Goal: Complete application form

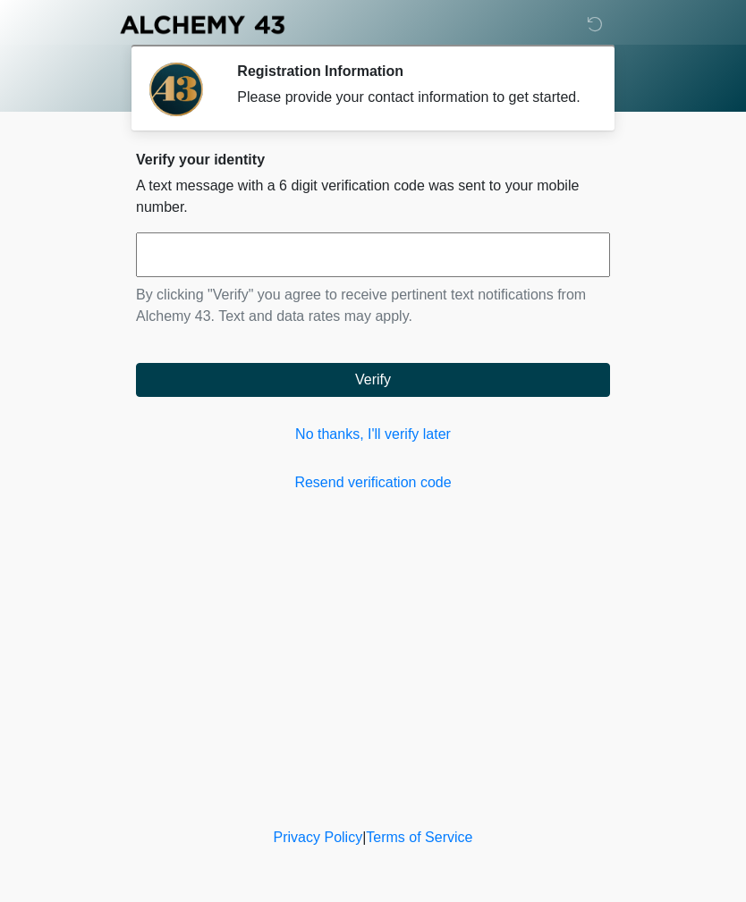
click at [551, 265] on input "text" at bounding box center [373, 254] width 474 height 45
type input "******"
click at [521, 391] on button "Verify" at bounding box center [373, 380] width 474 height 34
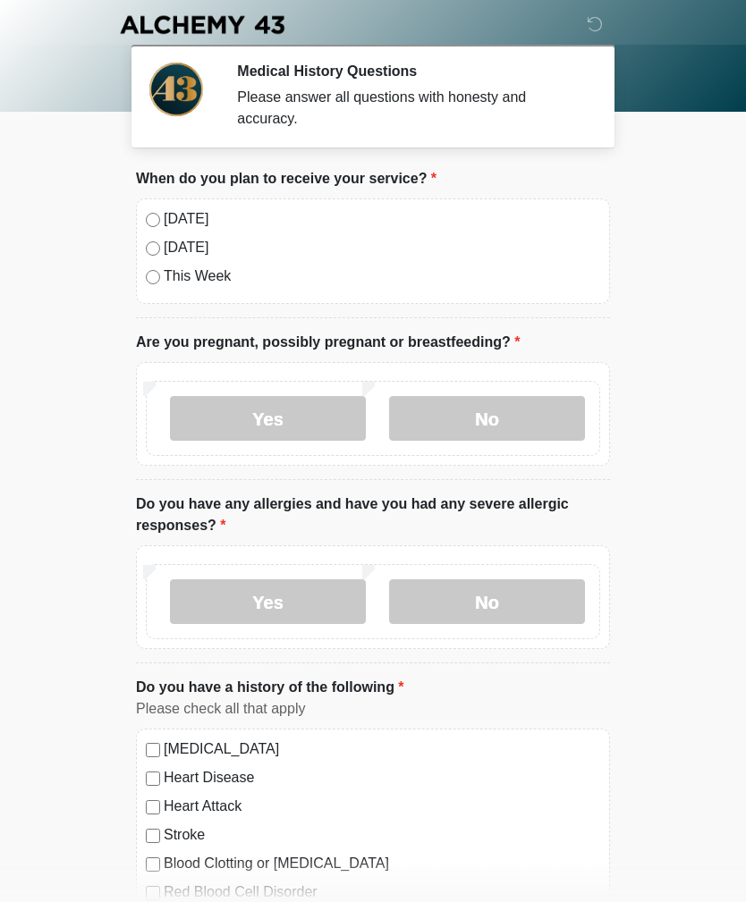
click at [535, 421] on label "No" at bounding box center [487, 418] width 196 height 45
click at [536, 586] on label "No" at bounding box center [487, 601] width 196 height 45
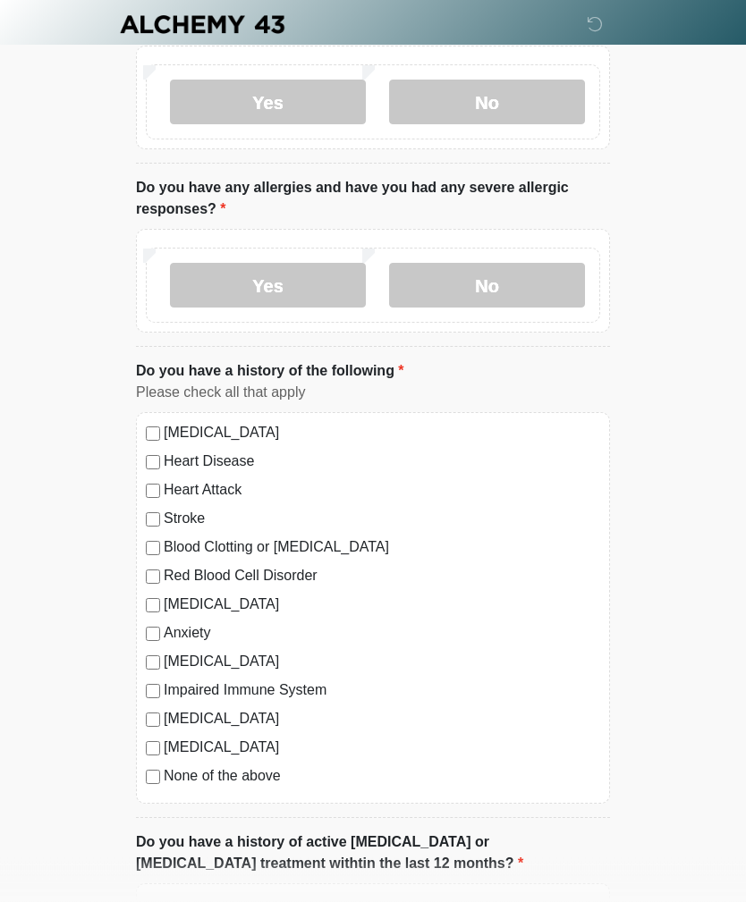
scroll to position [316, 0]
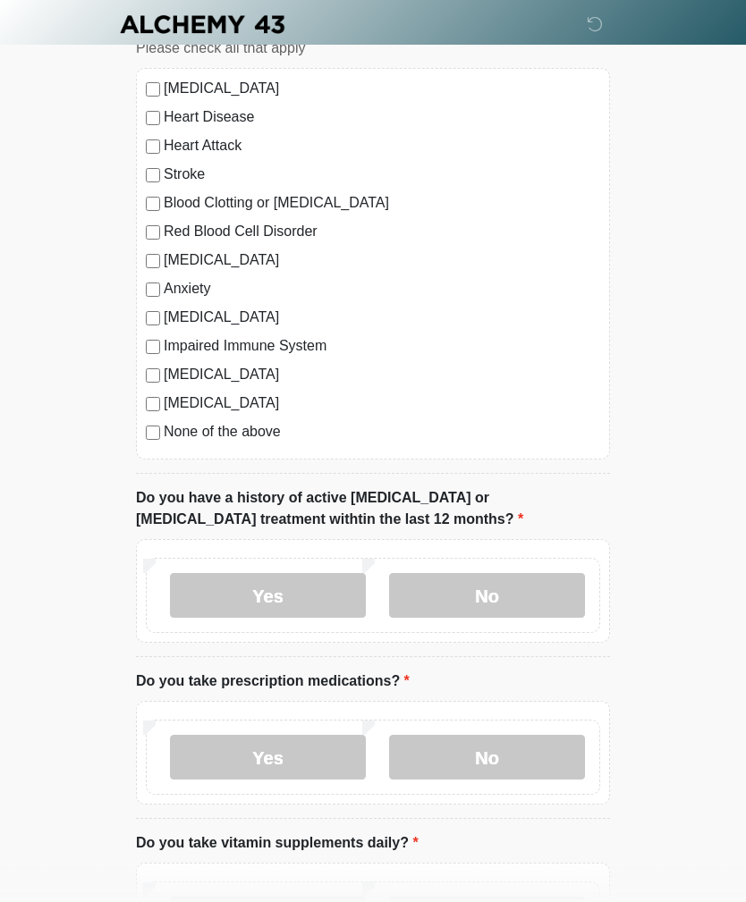
click at [545, 588] on label "No" at bounding box center [487, 596] width 196 height 45
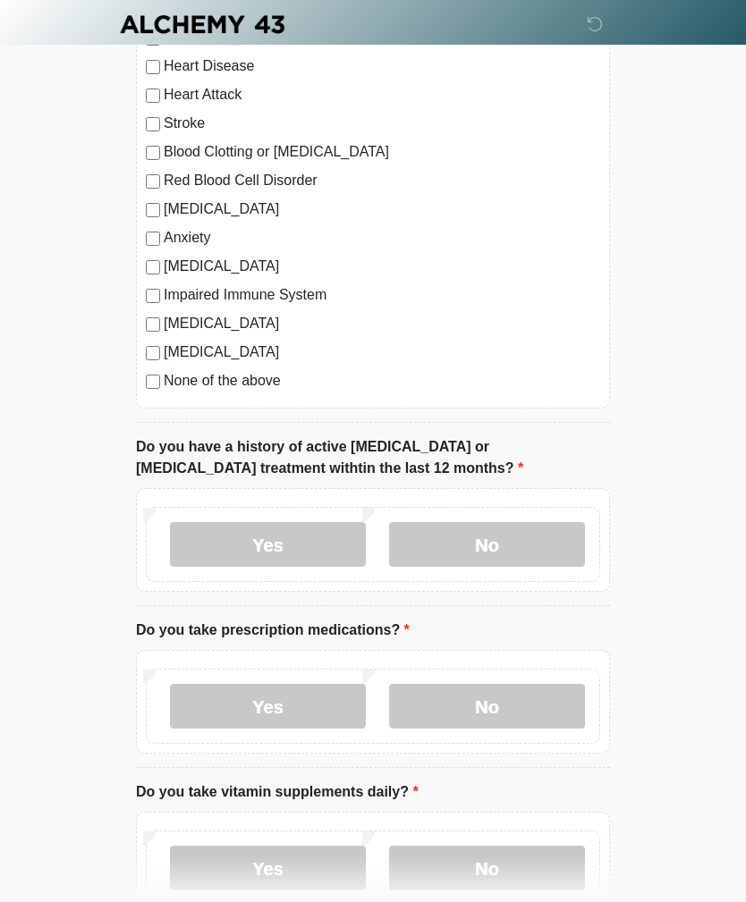
click at [202, 701] on label "Yes" at bounding box center [268, 707] width 196 height 45
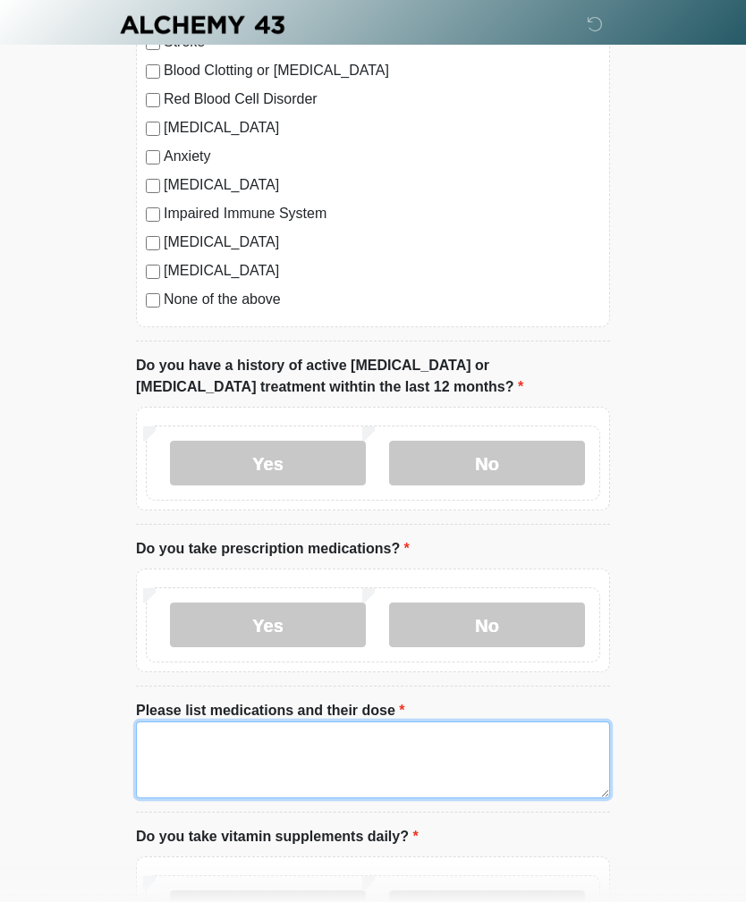
click at [191, 738] on textarea "Please list medications and their dose" at bounding box center [373, 759] width 474 height 77
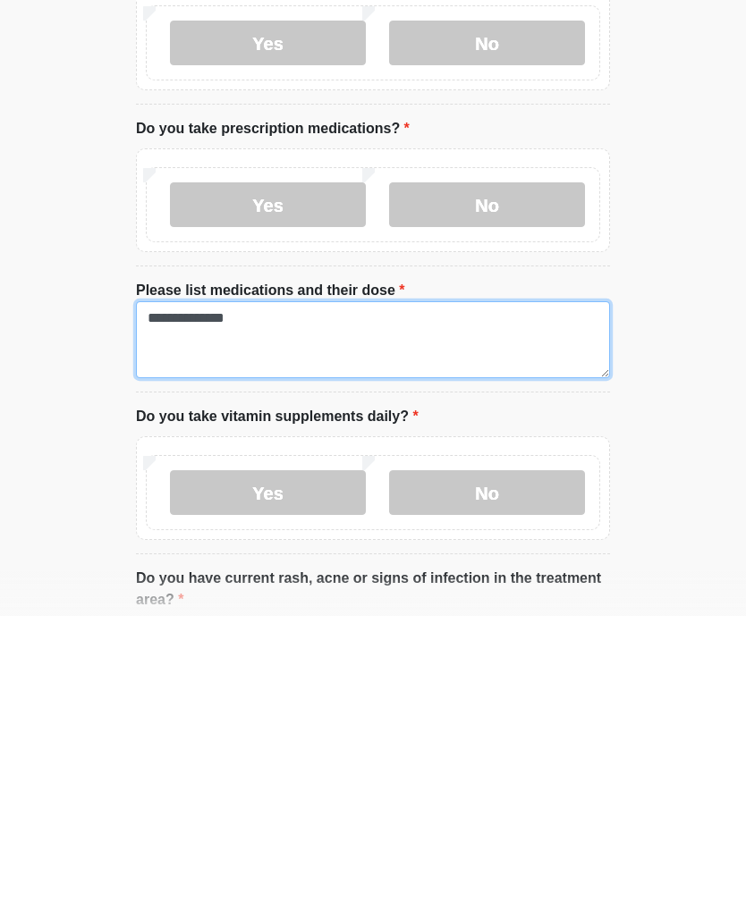
type textarea "**********"
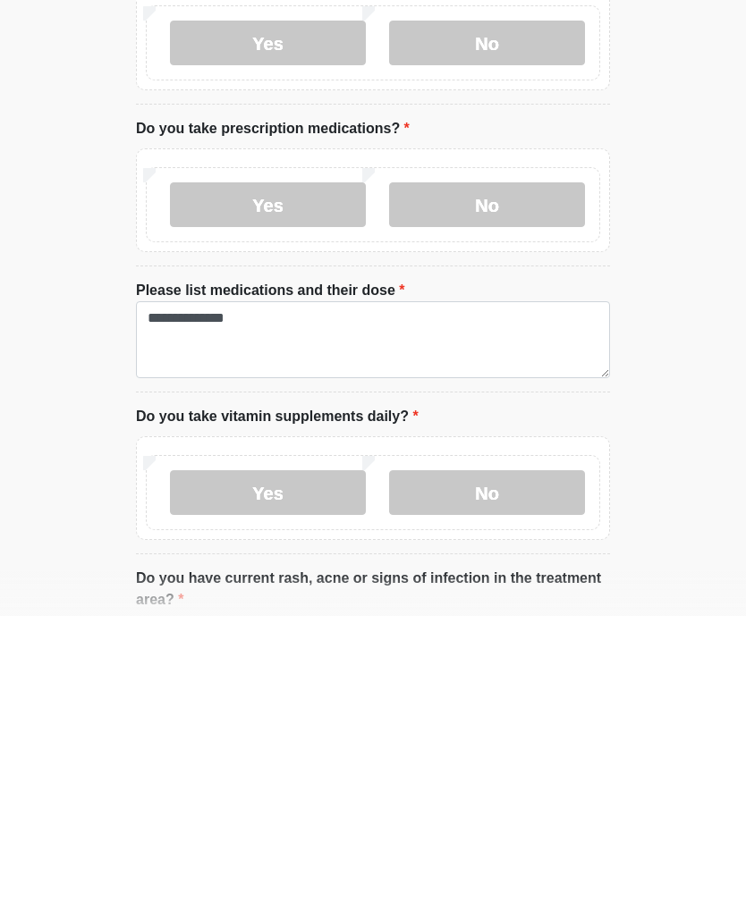
click at [553, 756] on label "No" at bounding box center [487, 778] width 196 height 45
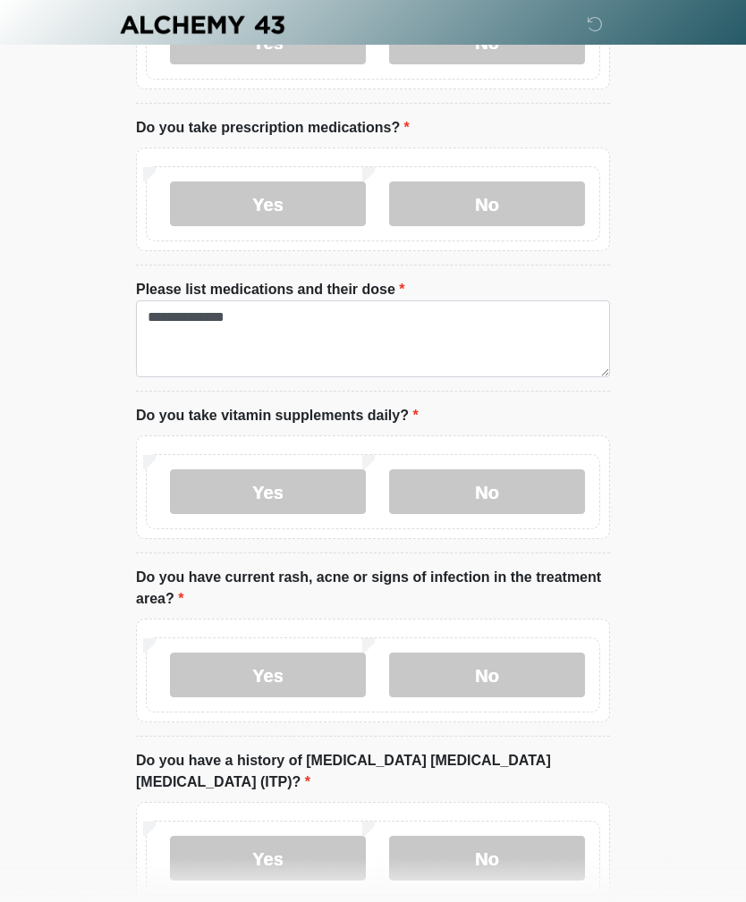
click at [542, 670] on label "No" at bounding box center [487, 675] width 196 height 45
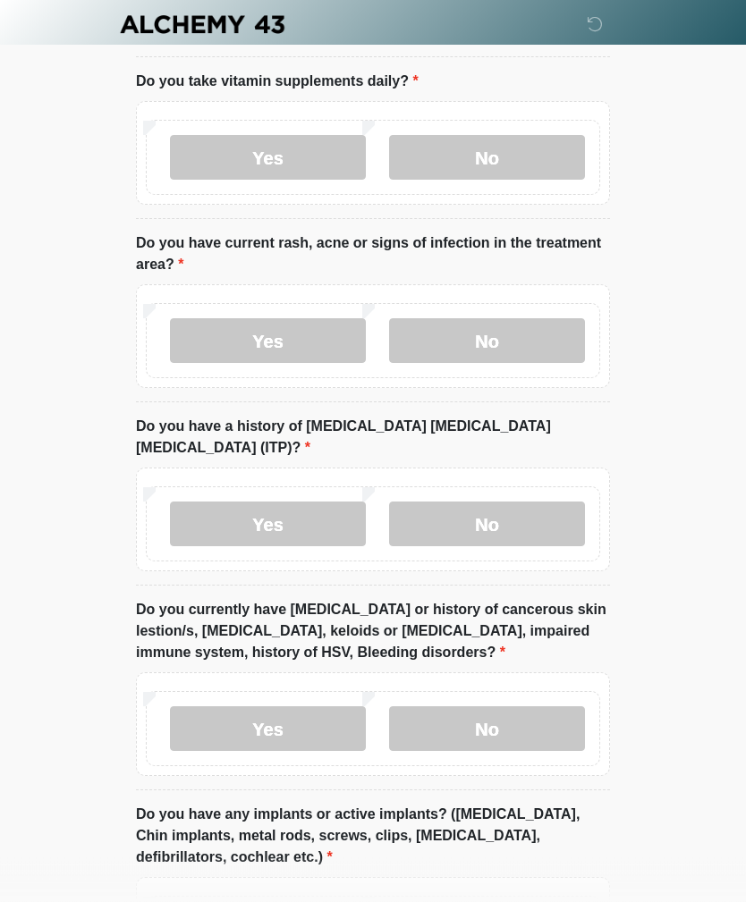
scroll to position [1550, 0]
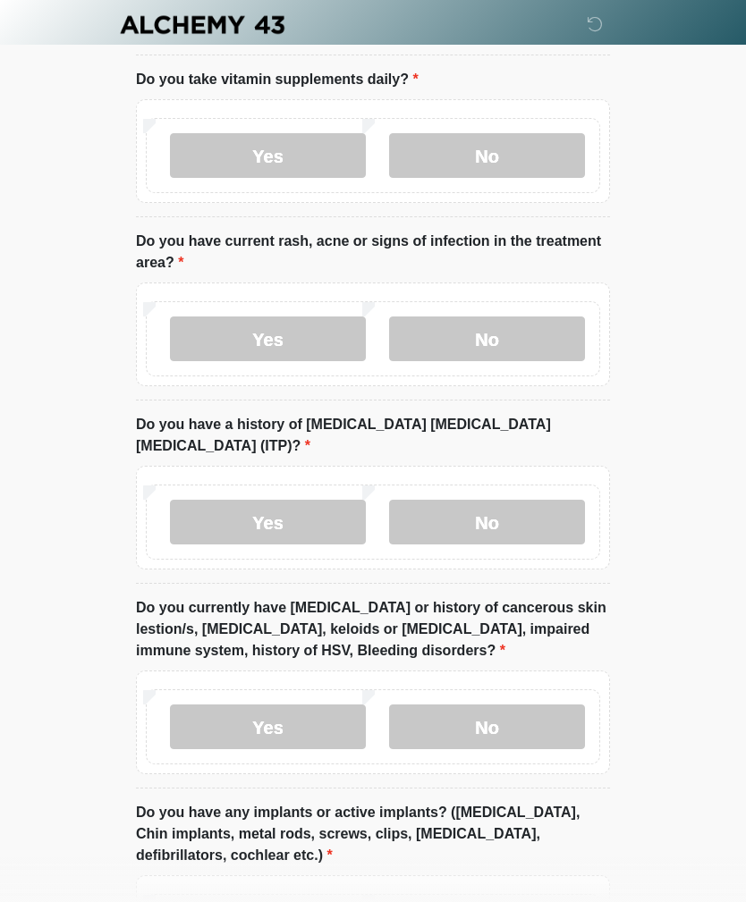
click at [555, 507] on label "No" at bounding box center [487, 522] width 196 height 45
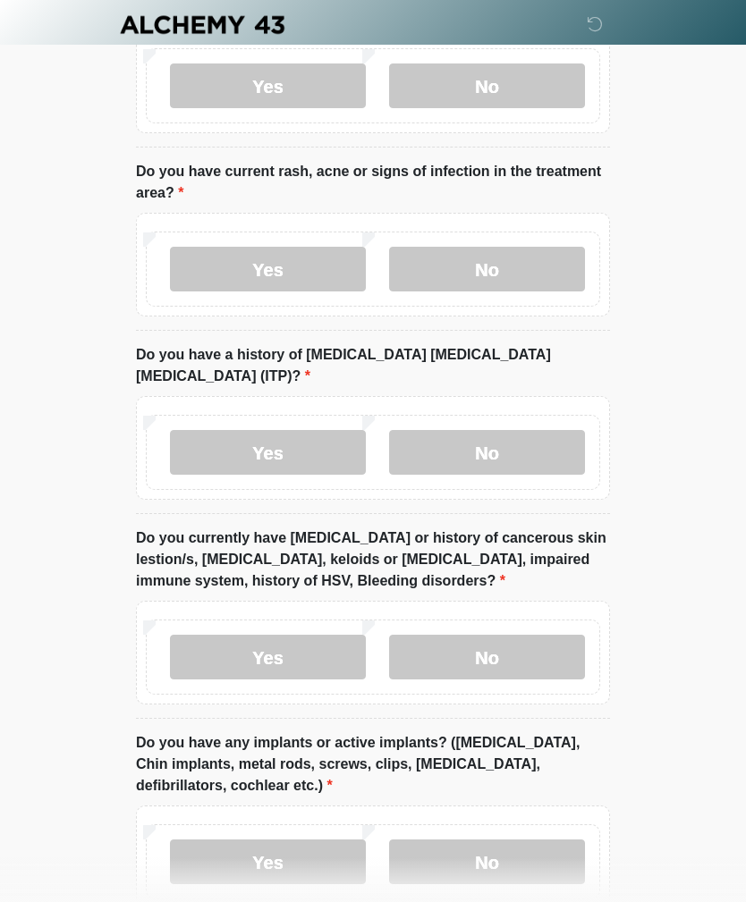
scroll to position [1623, 0]
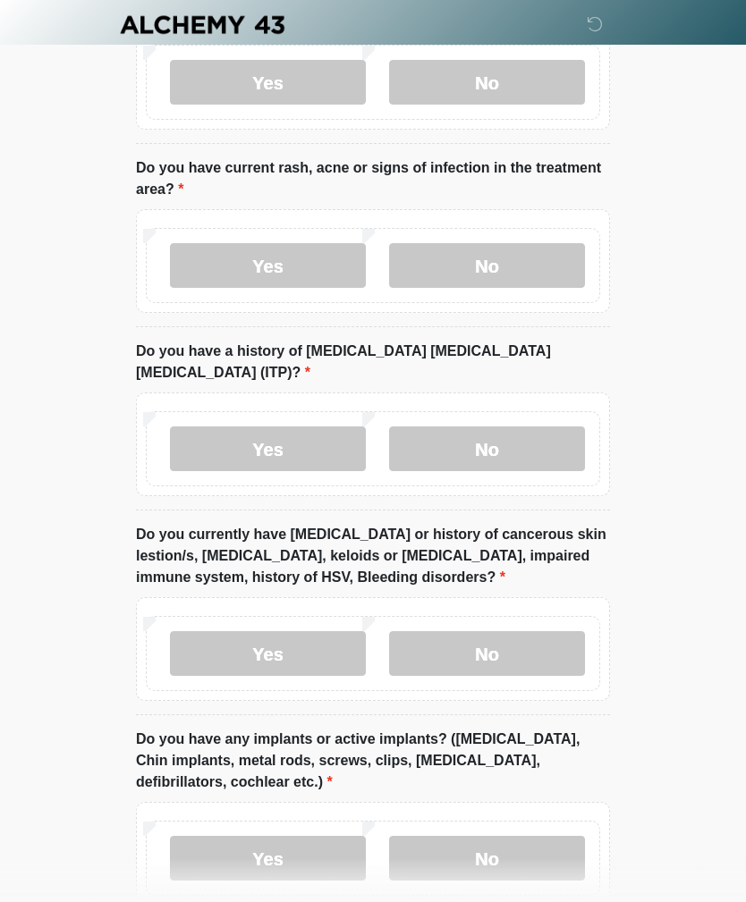
click at [562, 631] on label "No" at bounding box center [487, 653] width 196 height 45
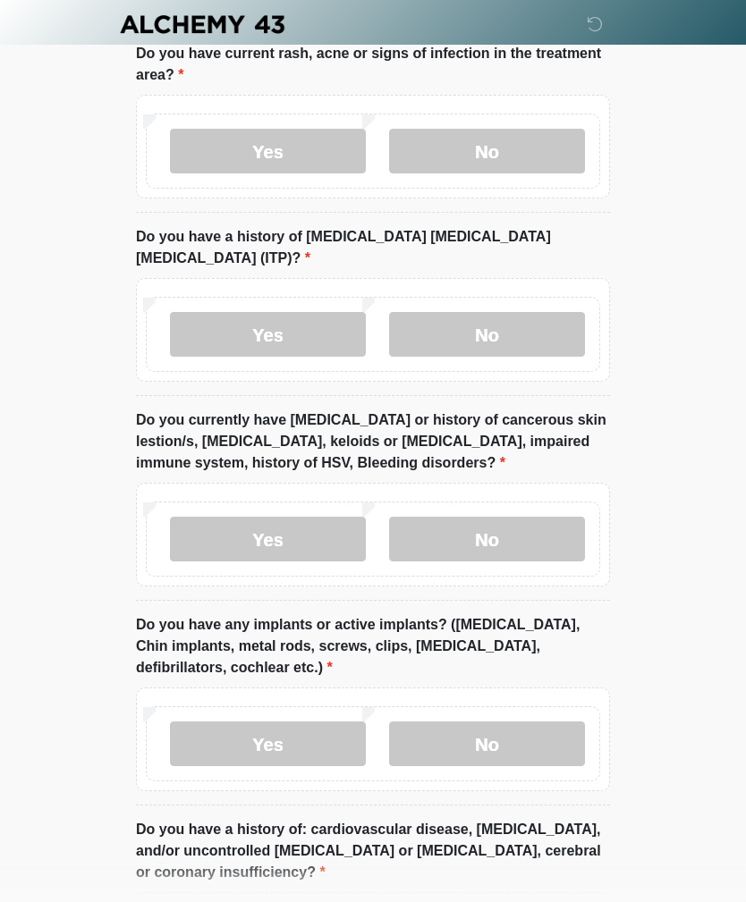
click at [544, 722] on label "No" at bounding box center [487, 744] width 196 height 45
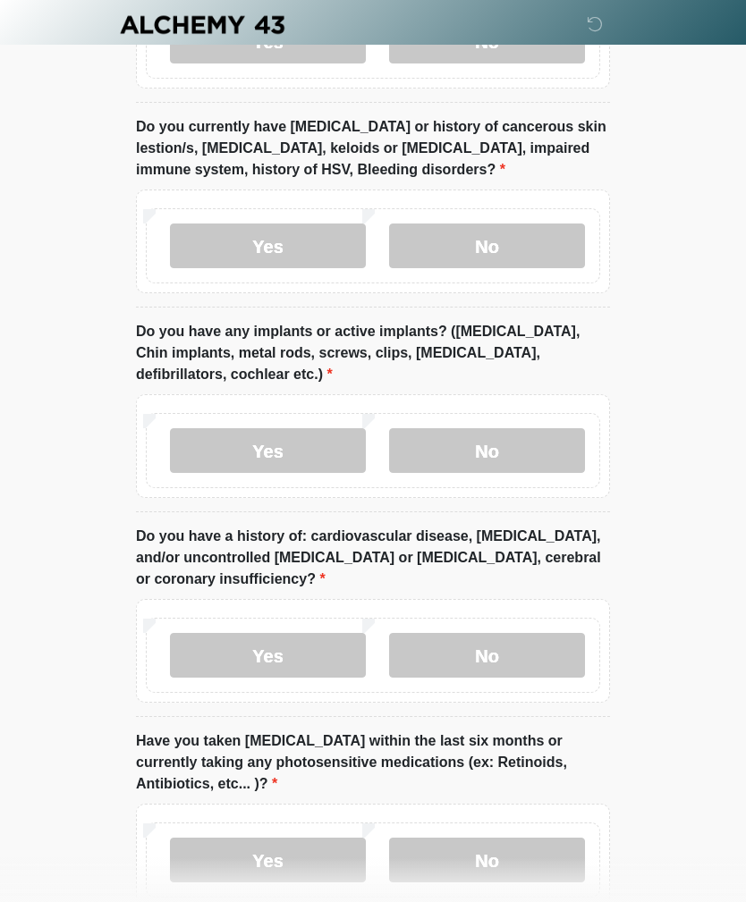
scroll to position [2039, 0]
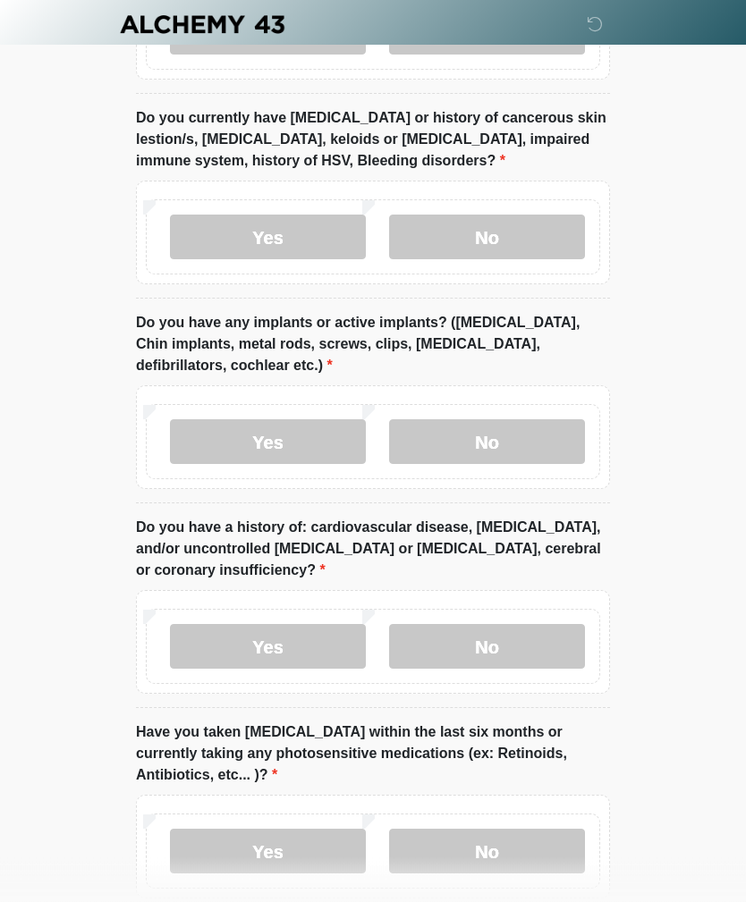
click at [560, 625] on label "No" at bounding box center [487, 647] width 196 height 45
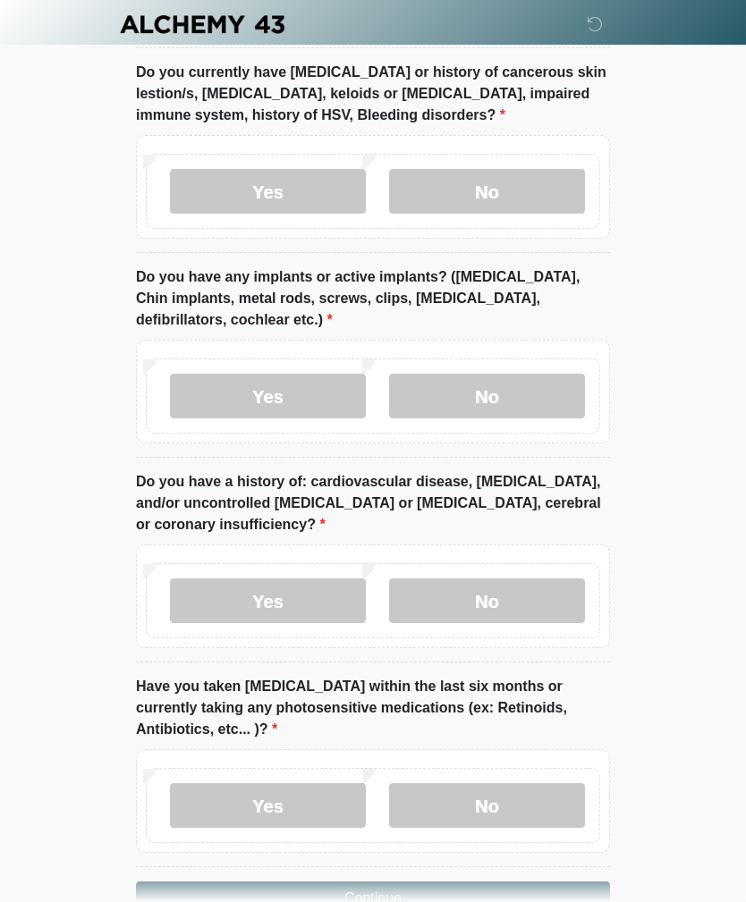
scroll to position [2111, 0]
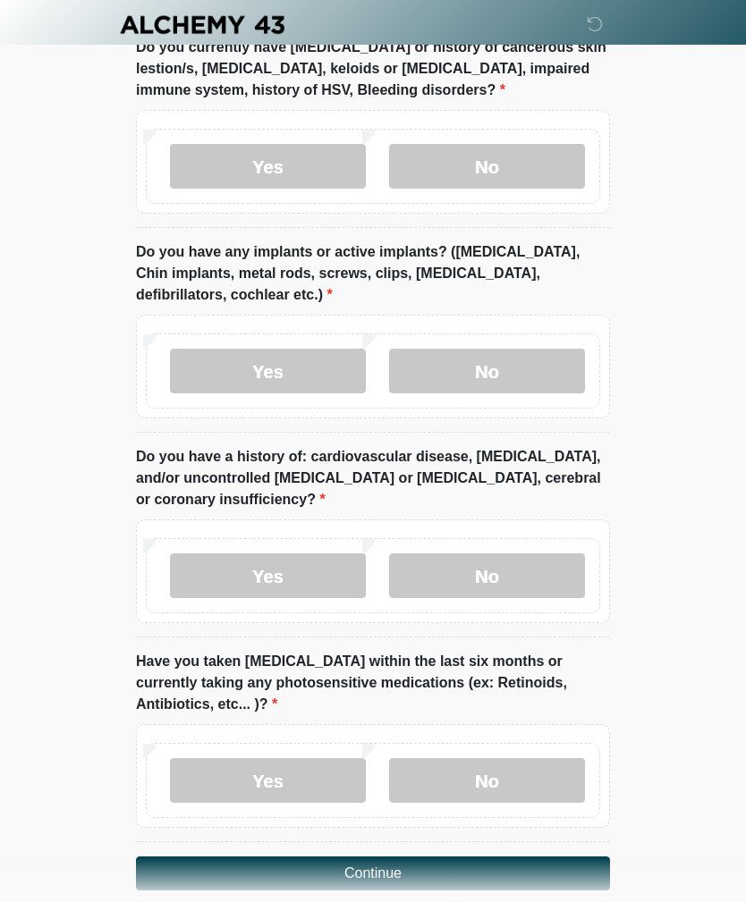
click at [545, 758] on label "No" at bounding box center [487, 780] width 196 height 45
click at [539, 856] on button "Continue" at bounding box center [373, 873] width 474 height 34
click at [481, 856] on button "Continue" at bounding box center [373, 873] width 474 height 34
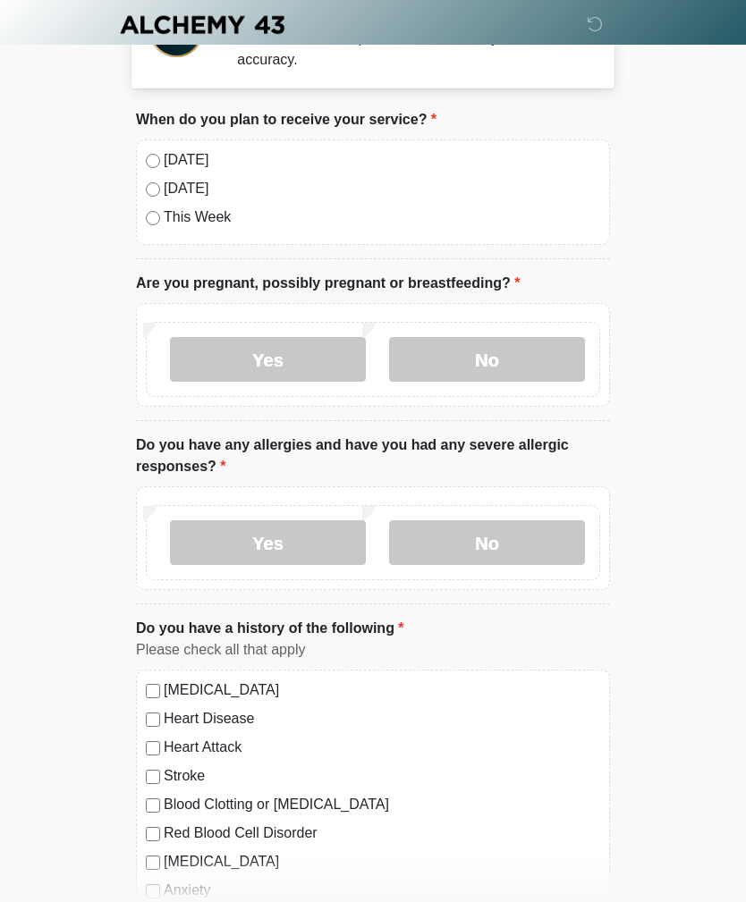
scroll to position [0, 0]
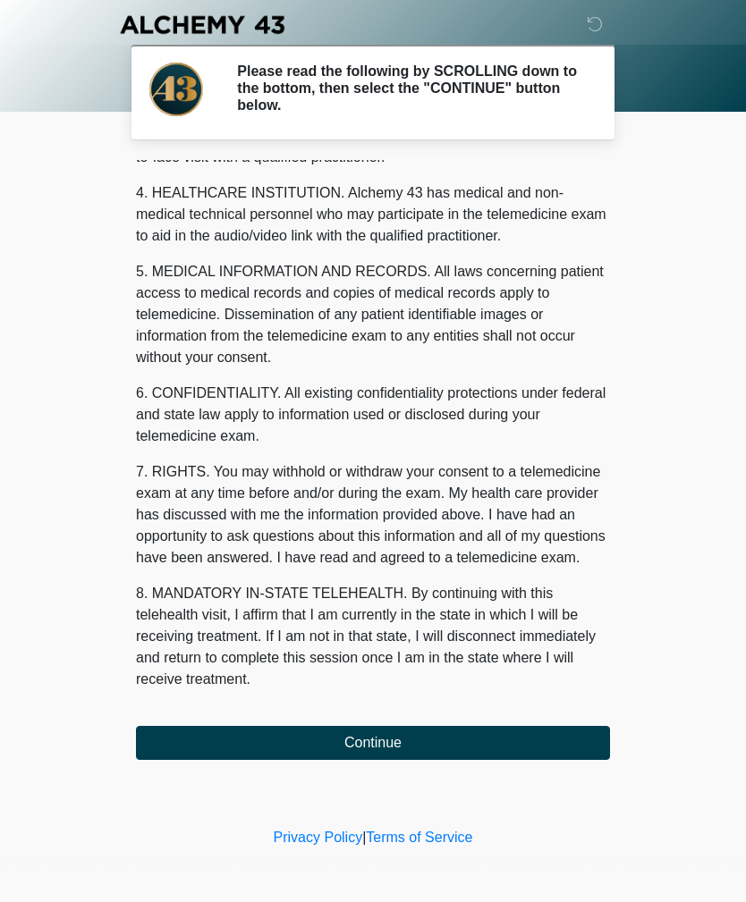
click at [491, 734] on button "Continue" at bounding box center [373, 743] width 474 height 34
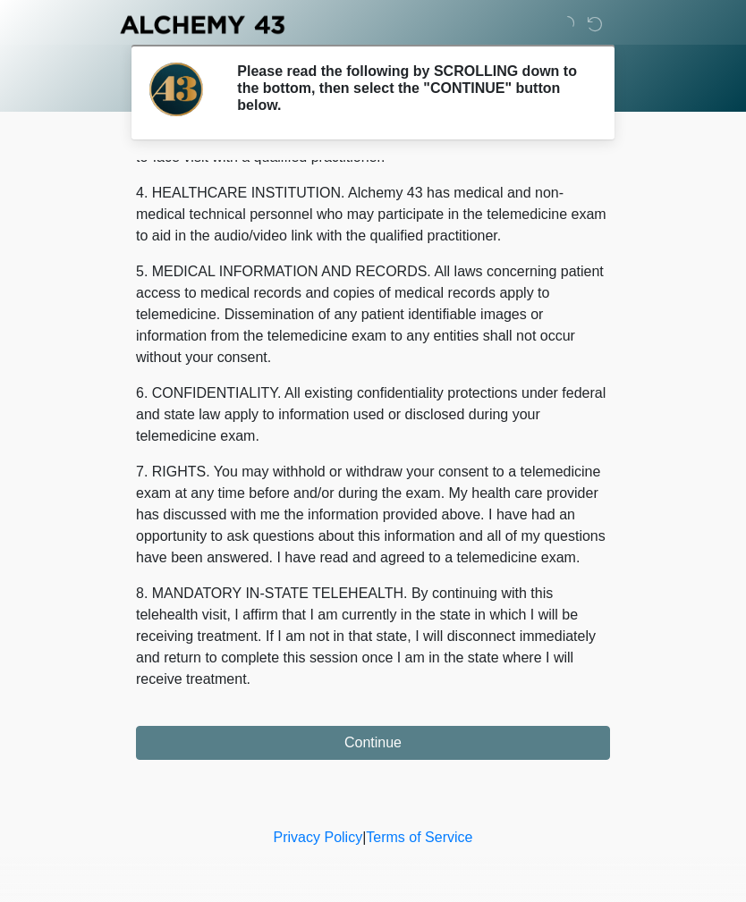
scroll to position [493, 0]
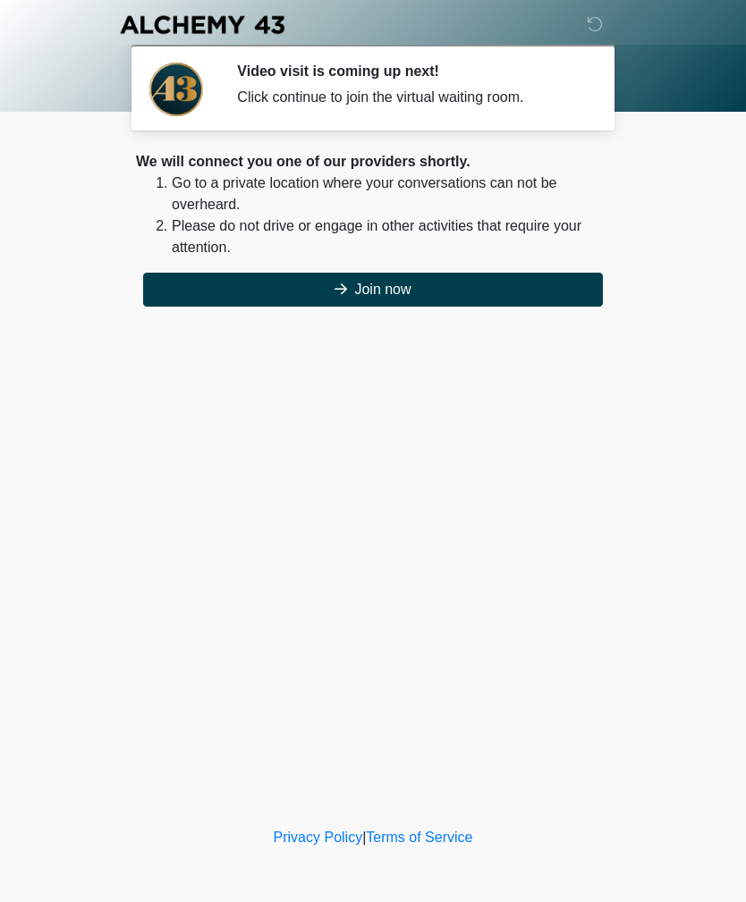
click at [509, 297] on button "Join now" at bounding box center [373, 290] width 460 height 34
click at [420, 295] on button "Join now" at bounding box center [373, 290] width 460 height 34
